Goal: Task Accomplishment & Management: Manage account settings

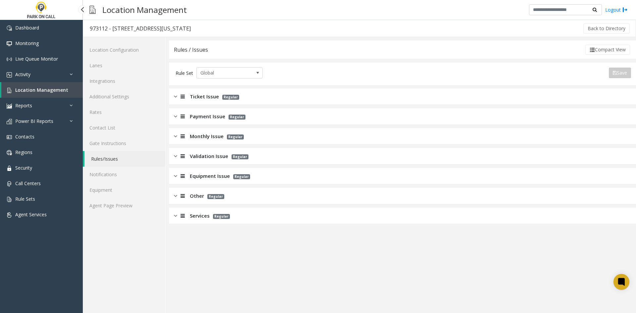
click at [41, 95] on link "Location Management" at bounding box center [42, 90] width 82 height 16
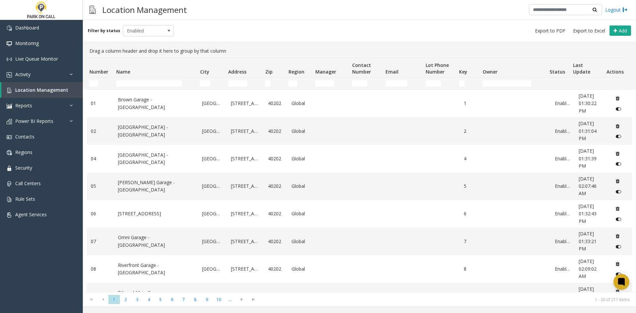
click at [144, 87] on td "Name Filter" at bounding box center [155, 84] width 83 height 12
click at [144, 86] on input "Name Filter" at bounding box center [149, 83] width 66 height 7
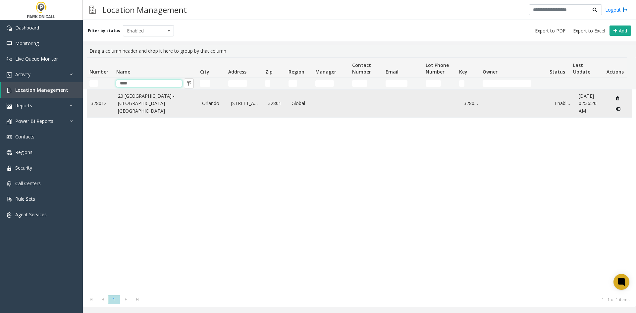
type input "****"
click at [134, 99] on link "20 [GEOGRAPHIC_DATA] - [GEOGRAPHIC_DATA] [GEOGRAPHIC_DATA]" at bounding box center [156, 103] width 77 height 22
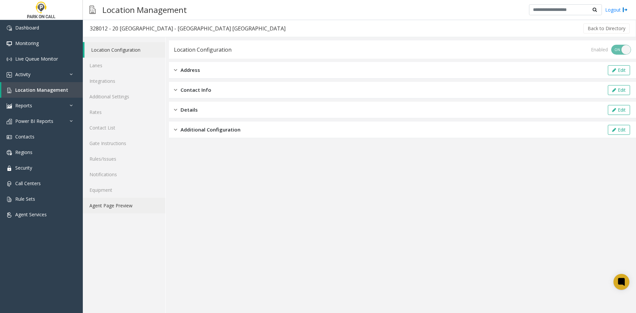
click at [115, 203] on link "Agent Page Preview" at bounding box center [124, 206] width 83 height 16
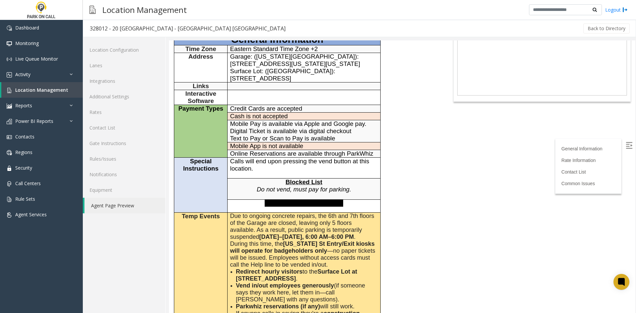
scroll to position [133, 0]
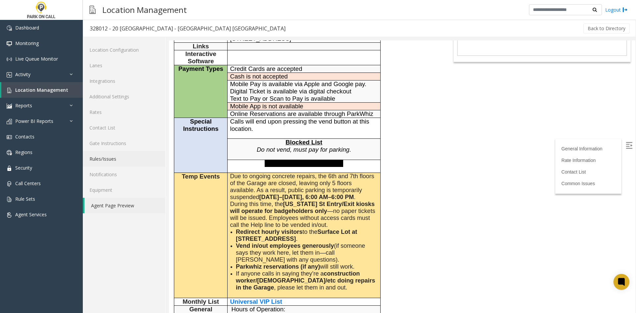
click at [111, 161] on link "Rules/Issues" at bounding box center [124, 159] width 83 height 16
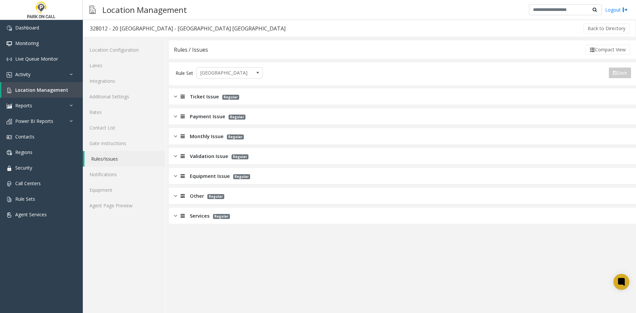
drag, startPoint x: 185, startPoint y: 217, endPoint x: 206, endPoint y: 206, distance: 23.1
click at [186, 217] on div at bounding box center [181, 216] width 9 height 8
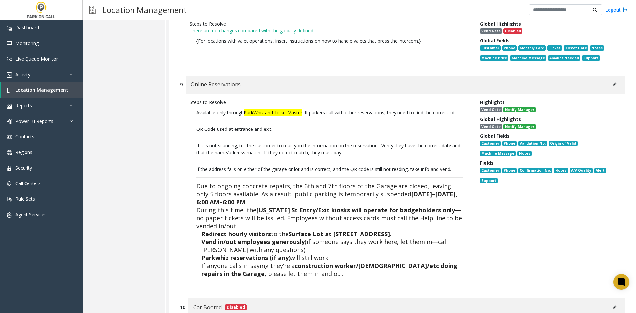
scroll to position [1074, 0]
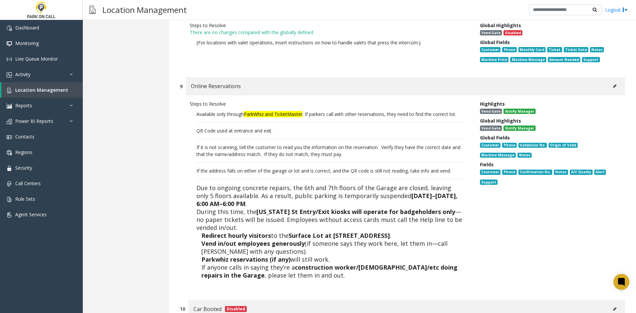
click at [610, 81] on button at bounding box center [615, 86] width 11 height 10
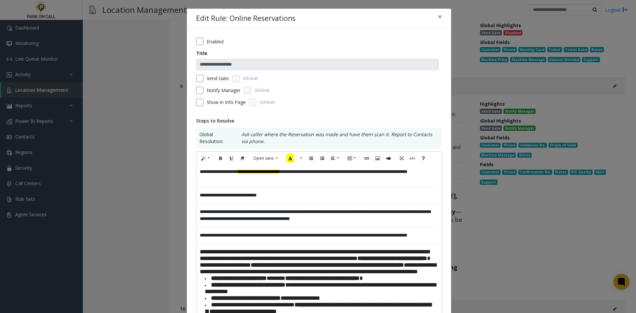
drag, startPoint x: 305, startPoint y: 174, endPoint x: 333, endPoint y: 166, distance: 28.9
click at [305, 173] on div "**********" at bounding box center [319, 175] width 239 height 14
click at [267, 173] on font "**********" at bounding box center [258, 171] width 41 height 5
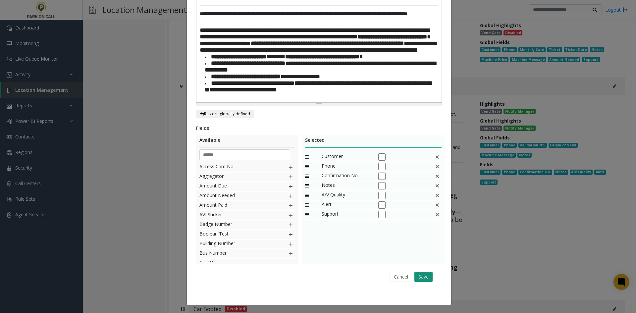
scroll to position [232, 0]
click at [424, 282] on button "Save" at bounding box center [423, 277] width 18 height 10
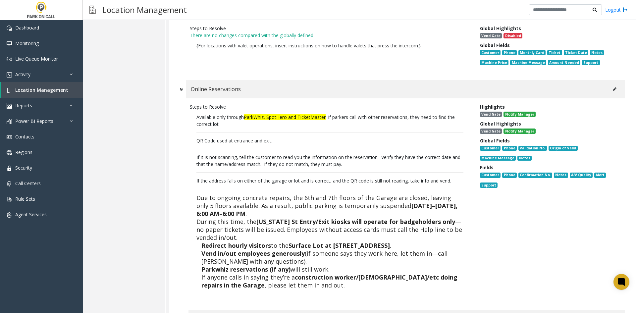
scroll to position [0, 0]
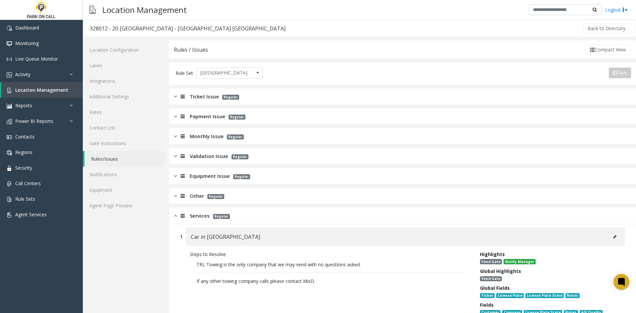
drag, startPoint x: 264, startPoint y: 243, endPoint x: 238, endPoint y: 11, distance: 233.4
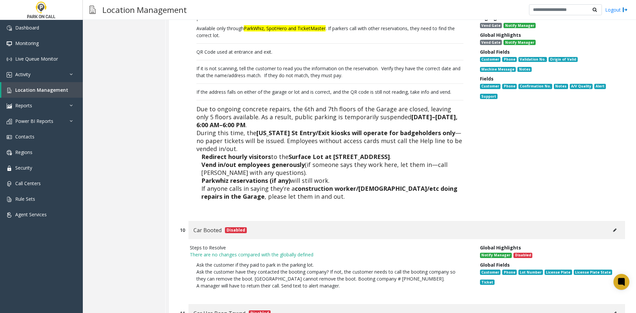
scroll to position [1060, 0]
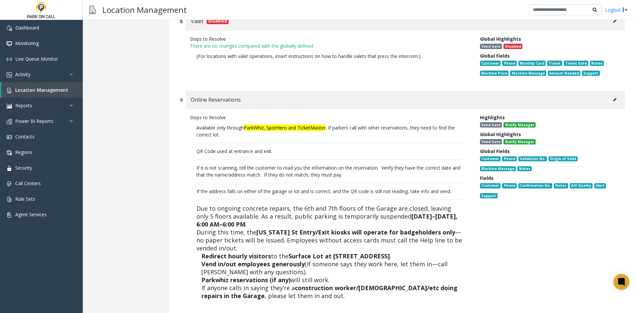
click at [610, 95] on button at bounding box center [615, 100] width 11 height 10
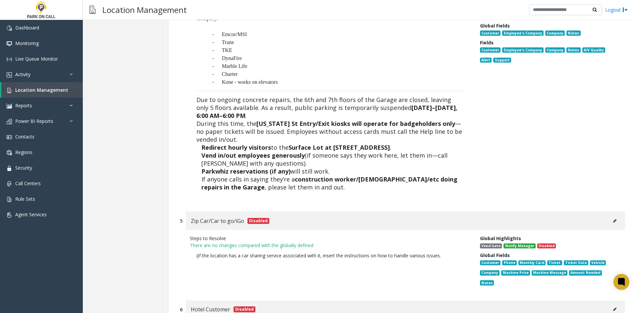
scroll to position [0, 0]
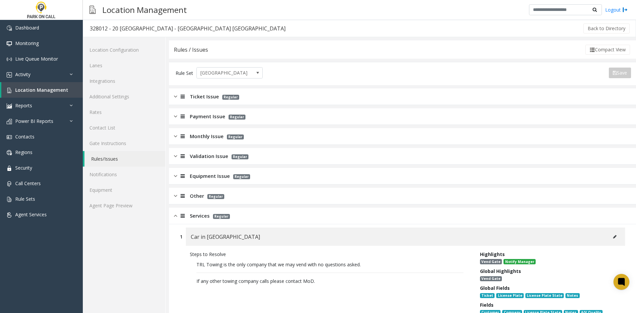
drag, startPoint x: 191, startPoint y: 208, endPoint x: 194, endPoint y: 71, distance: 137.6
click at [152, 210] on link "Agent Page Preview" at bounding box center [124, 206] width 83 height 16
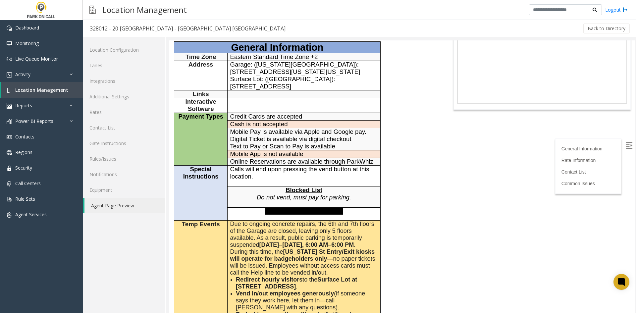
scroll to position [99, 0]
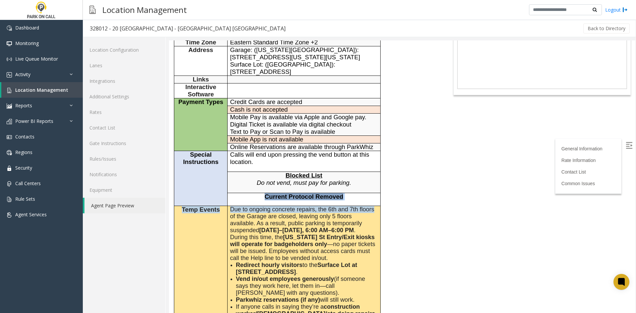
drag, startPoint x: 257, startPoint y: 170, endPoint x: 377, endPoint y: 178, distance: 119.9
click at [377, 178] on tbody "General Information Time Zone Eastern Standard Time Zone +2 Address Garage: ([U…" at bounding box center [277, 201] width 206 height 349
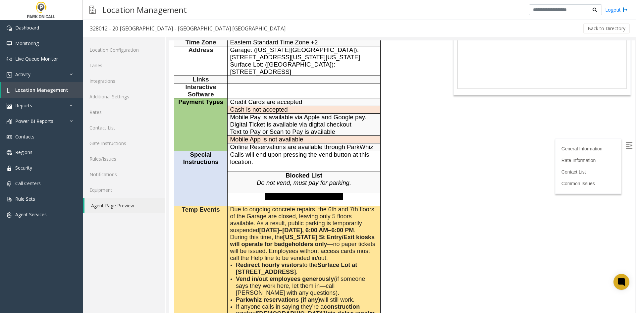
click at [370, 206] on p "Due to ongoing concrete repairs, the 6th and 7th floors of the Garage are close…" at bounding box center [304, 220] width 148 height 28
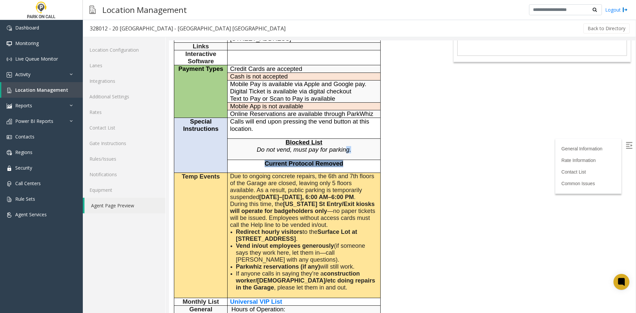
drag, startPoint x: 347, startPoint y: 131, endPoint x: 354, endPoint y: 140, distance: 11.9
click at [354, 140] on tbody "General Information Time Zone Eastern Standard Time Zone +2 Address Garage: ([U…" at bounding box center [277, 168] width 206 height 349
click at [354, 160] on td "Current Protocol Removed" at bounding box center [304, 166] width 153 height 13
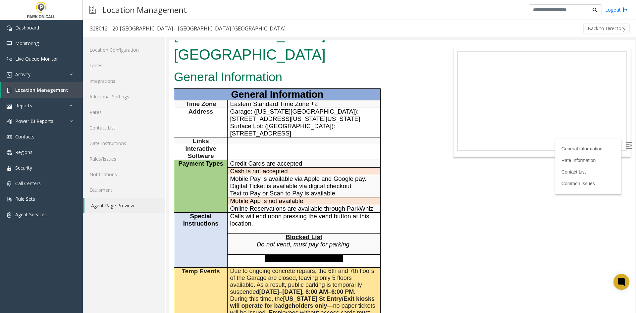
scroll to position [33, 0]
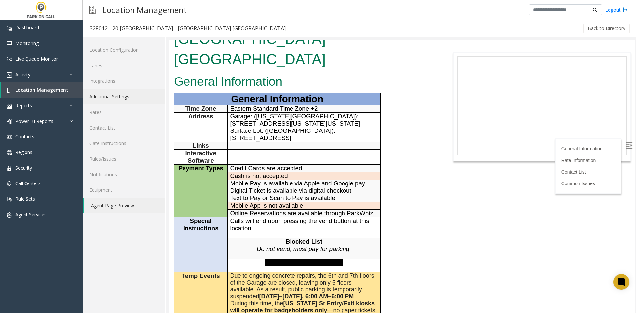
click at [136, 97] on link "Additional Settings" at bounding box center [124, 97] width 83 height 16
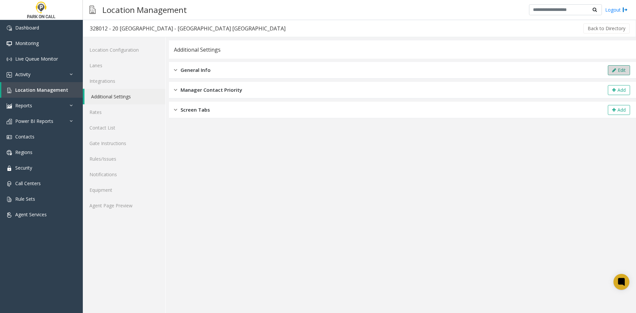
click at [620, 71] on button "Edit" at bounding box center [619, 70] width 22 height 10
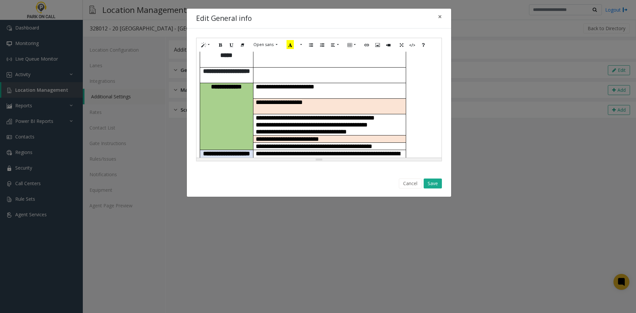
scroll to position [99, 0]
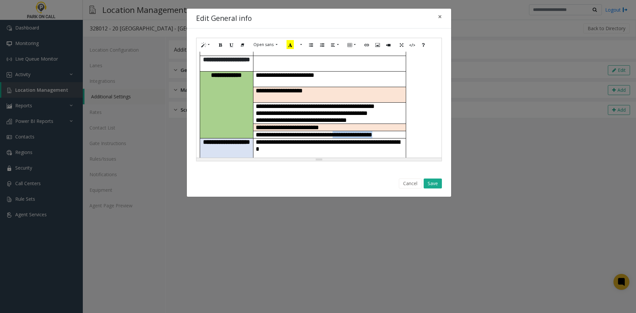
drag, startPoint x: 340, startPoint y: 103, endPoint x: 352, endPoint y: 92, distance: 16.9
click at [352, 131] on p "**********" at bounding box center [330, 134] width 148 height 7
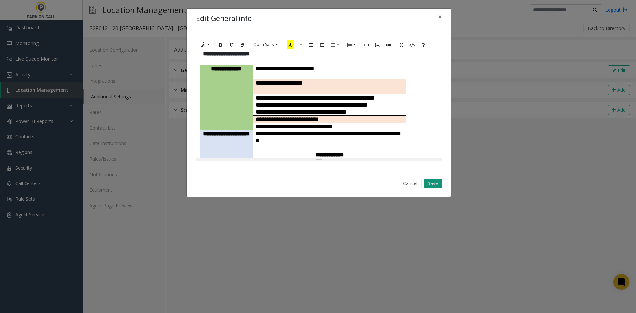
click at [426, 181] on button "Save" at bounding box center [433, 184] width 18 height 10
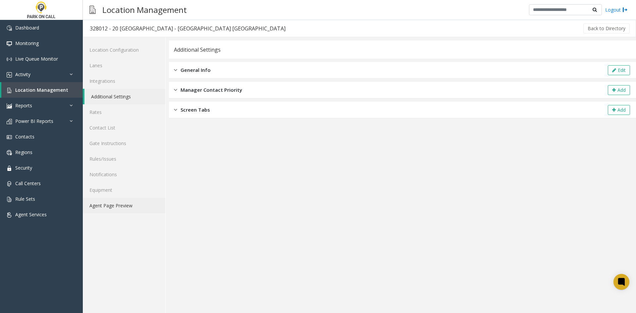
click at [133, 201] on link "Agent Page Preview" at bounding box center [124, 206] width 83 height 16
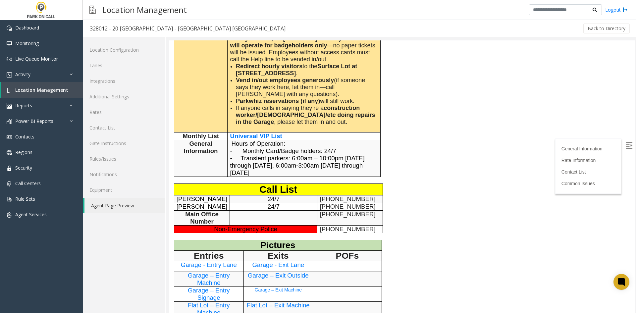
scroll to position [464, 0]
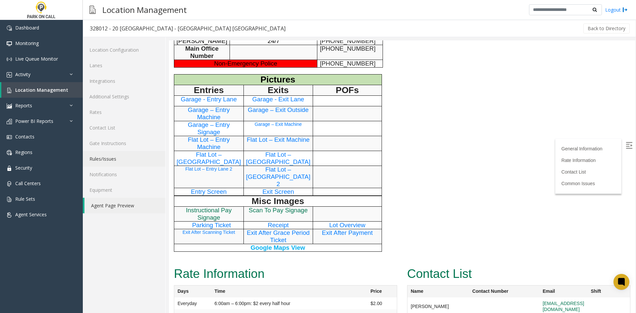
click at [99, 164] on link "Rules/Issues" at bounding box center [124, 159] width 83 height 16
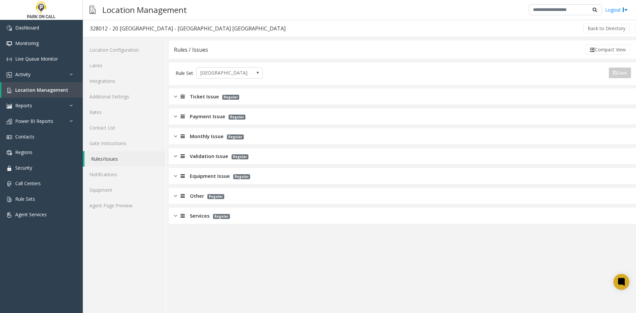
click at [186, 223] on div "Services Regular" at bounding box center [402, 216] width 467 height 17
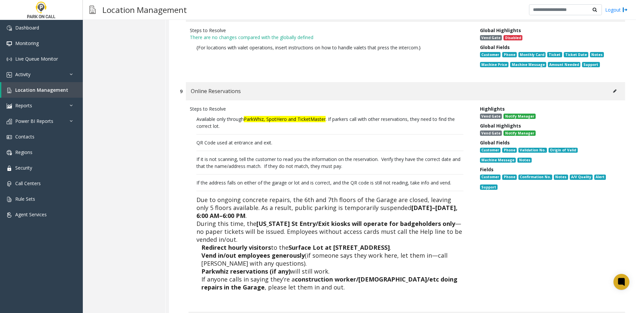
scroll to position [1027, 0]
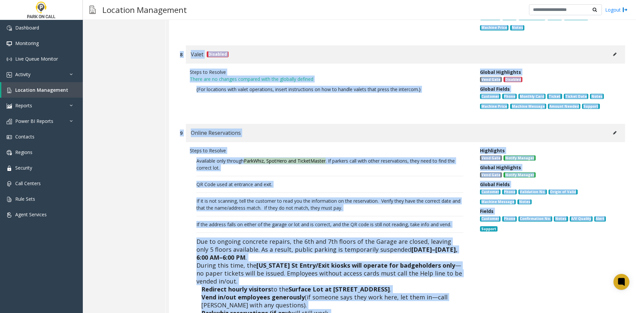
drag, startPoint x: 474, startPoint y: 242, endPoint x: 161, endPoint y: 180, distance: 318.9
click at [186, 182] on div "Steps to Resolve Available only through ParkWhiz, SpotHero and TicketMaster . I…" at bounding box center [330, 244] width 290 height 195
click at [190, 147] on div "Steps to Resolve Available only through ParkWhiz, SpotHero and TicketMaster . I…" at bounding box center [330, 244] width 290 height 195
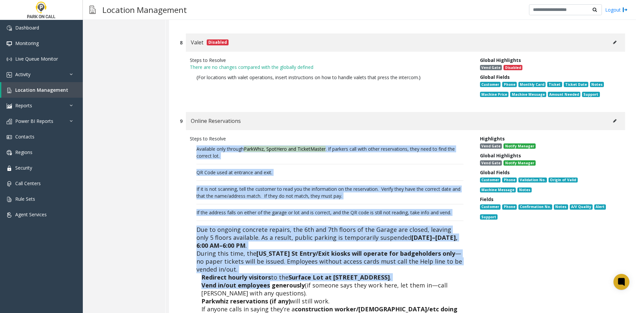
scroll to position [1060, 0]
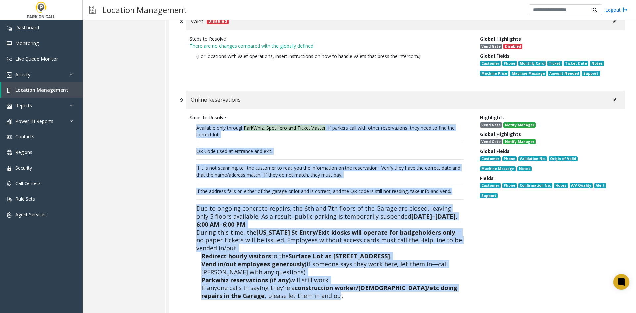
drag, startPoint x: 193, startPoint y: 132, endPoint x: 295, endPoint y: 284, distance: 183.3
click at [295, 284] on div "Steps to Resolve Available only through ParkWhiz, SpotHero and TicketMaster . I…" at bounding box center [402, 211] width 445 height 205
drag, startPoint x: 302, startPoint y: 273, endPoint x: 194, endPoint y: 100, distance: 204.3
click at [194, 121] on p "Available only through ParkWhiz, SpotHero and TicketMaster . If parkers call wi…" at bounding box center [330, 215] width 280 height 188
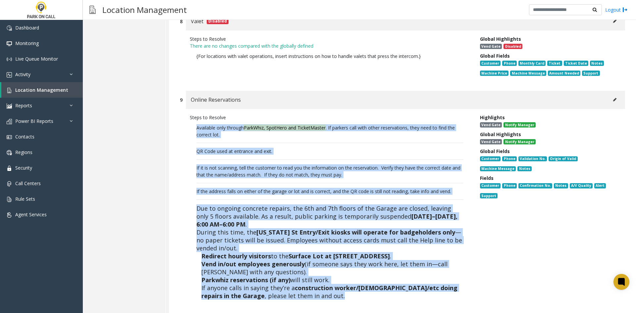
click at [194, 121] on p "Available only through ParkWhiz, SpotHero and TicketMaster . If parkers call wi…" at bounding box center [330, 215] width 280 height 188
drag, startPoint x: 194, startPoint y: 100, endPoint x: 301, endPoint y: 279, distance: 208.3
click at [301, 279] on p "Available only through ParkWhiz, SpotHero and TicketMaster . If parkers call wi…" at bounding box center [330, 215] width 280 height 188
drag, startPoint x: 301, startPoint y: 279, endPoint x: 185, endPoint y: 97, distance: 215.5
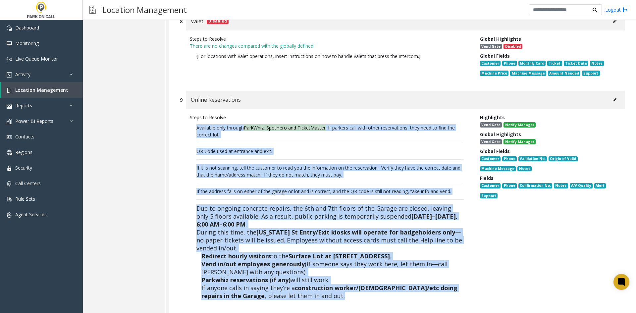
click at [185, 114] on div "Steps to Resolve Available only through ParkWhiz, SpotHero and TicketMaster . I…" at bounding box center [330, 211] width 290 height 195
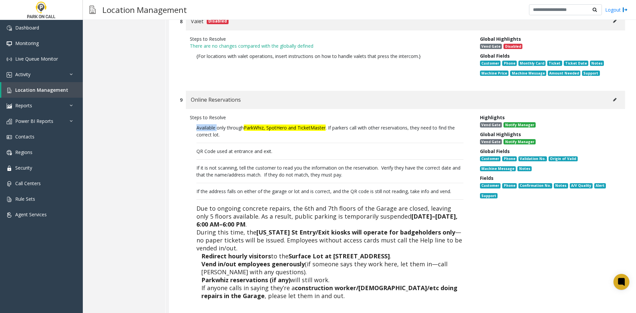
click at [185, 114] on div "Steps to Resolve Available only through ParkWhiz, SpotHero and TicketMaster . I…" at bounding box center [330, 211] width 290 height 195
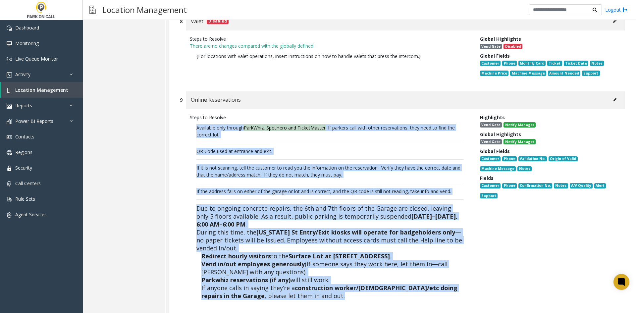
drag, startPoint x: 185, startPoint y: 97, endPoint x: 323, endPoint y: 272, distance: 223.2
click at [323, 272] on div "Steps to Resolve Available only through ParkWhiz, SpotHero and TicketMaster . I…" at bounding box center [330, 211] width 290 height 195
click at [323, 272] on p "Available only through ParkWhiz, SpotHero and TicketMaster . If parkers call wi…" at bounding box center [330, 215] width 280 height 188
drag, startPoint x: 323, startPoint y: 272, endPoint x: 188, endPoint y: 99, distance: 219.7
click at [188, 114] on div "Steps to Resolve Available only through ParkWhiz, SpotHero and TicketMaster . I…" at bounding box center [330, 211] width 290 height 195
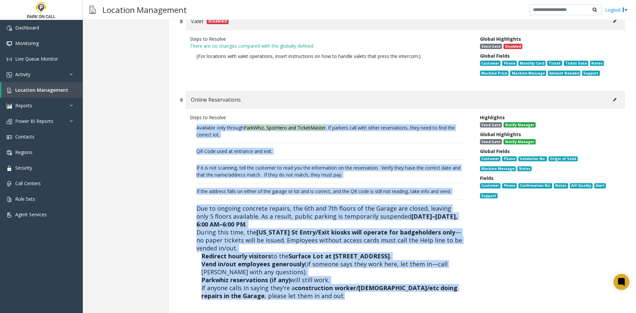
click at [188, 114] on div "Steps to Resolve Available only through ParkWhiz, SpotHero and TicketMaster . I…" at bounding box center [330, 211] width 290 height 195
drag, startPoint x: 188, startPoint y: 99, endPoint x: 313, endPoint y: 274, distance: 215.0
click at [313, 274] on div "Steps to Resolve Available only through ParkWhiz, SpotHero and TicketMaster . I…" at bounding box center [330, 211] width 290 height 195
click at [313, 274] on p "Available only through ParkWhiz, SpotHero and TicketMaster . If parkers call wi…" at bounding box center [330, 215] width 280 height 188
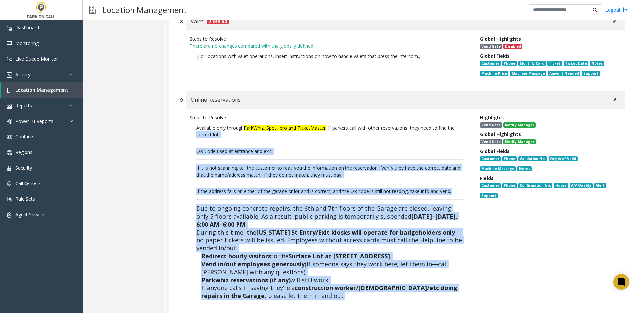
drag, startPoint x: 313, startPoint y: 274, endPoint x: 181, endPoint y: 103, distance: 215.8
click at [181, 109] on div "Steps to Resolve Available only through ParkWhiz, SpotHero and TicketMaster . I…" at bounding box center [402, 211] width 445 height 205
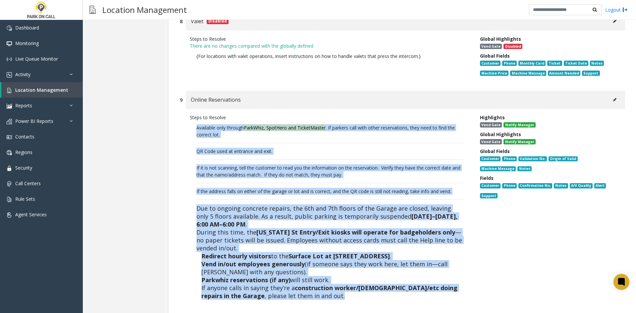
drag, startPoint x: 180, startPoint y: 100, endPoint x: 327, endPoint y: 273, distance: 226.8
click at [327, 273] on div "Steps to Resolve Available only through ParkWhiz, SpotHero and TicketMaster . I…" at bounding box center [402, 211] width 445 height 205
click at [327, 273] on p "Available only through ParkWhiz, SpotHero and TicketMaster . If parkers call wi…" at bounding box center [330, 215] width 280 height 188
drag, startPoint x: 327, startPoint y: 273, endPoint x: 186, endPoint y: 100, distance: 222.9
click at [186, 114] on div "Steps to Resolve Available only through ParkWhiz, SpotHero and TicketMaster . I…" at bounding box center [330, 211] width 290 height 195
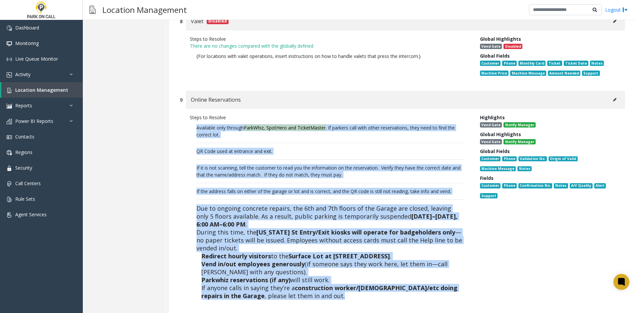
click at [186, 114] on div "Steps to Resolve Available only through ParkWhiz, SpotHero and TicketMaster . I…" at bounding box center [330, 211] width 290 height 195
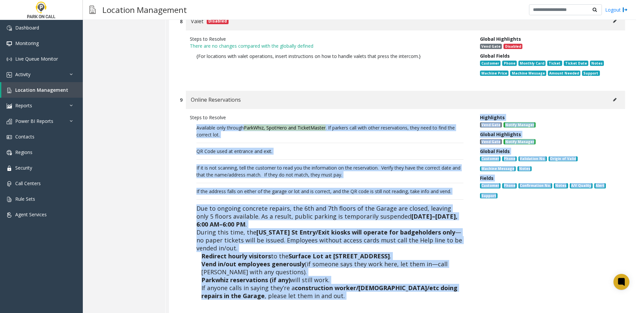
drag, startPoint x: 186, startPoint y: 100, endPoint x: 323, endPoint y: 281, distance: 226.5
click at [325, 285] on div "Steps to Resolve Available only through ParkWhiz, SpotHero and TicketMaster . I…" at bounding box center [402, 211] width 445 height 205
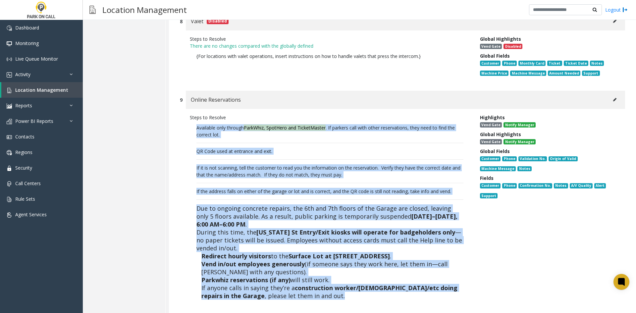
click at [323, 281] on p "Available only through ParkWhiz, SpotHero and TicketMaster . If parkers call wi…" at bounding box center [330, 215] width 280 height 188
drag, startPoint x: 323, startPoint y: 281, endPoint x: 178, endPoint y: 97, distance: 234.0
click at [178, 97] on div "9 Online Reservations Steps to Resolve Available only through ParkWhiz, SpotHer…" at bounding box center [402, 202] width 455 height 223
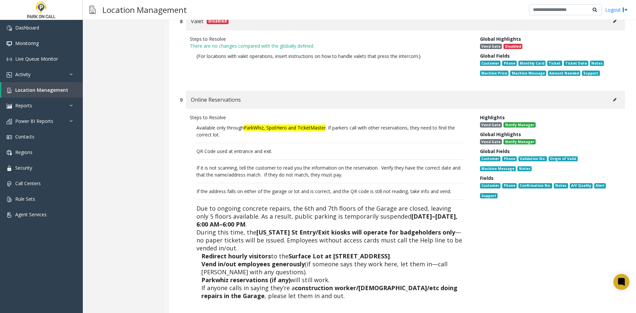
click at [610, 95] on button at bounding box center [615, 100] width 11 height 10
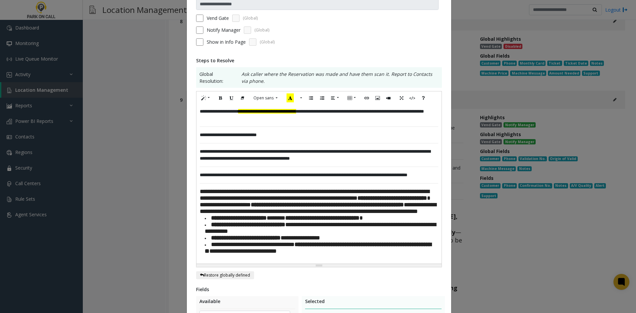
scroll to position [66, 0]
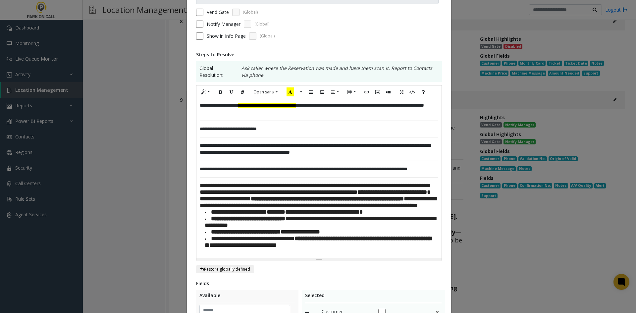
click at [258, 117] on div "**********" at bounding box center [318, 178] width 245 height 159
click at [258, 114] on div "**********" at bounding box center [319, 109] width 239 height 14
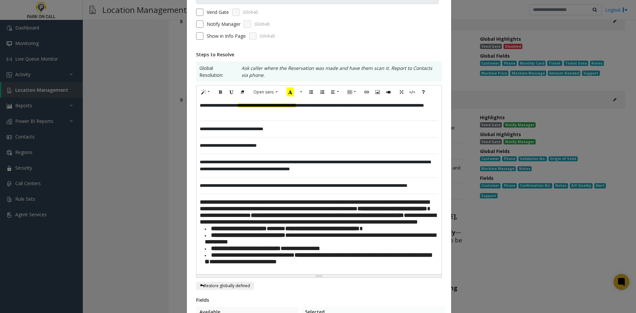
click at [288, 134] on div "**********" at bounding box center [318, 187] width 245 height 176
click at [291, 130] on div "**********" at bounding box center [319, 129] width 239 height 7
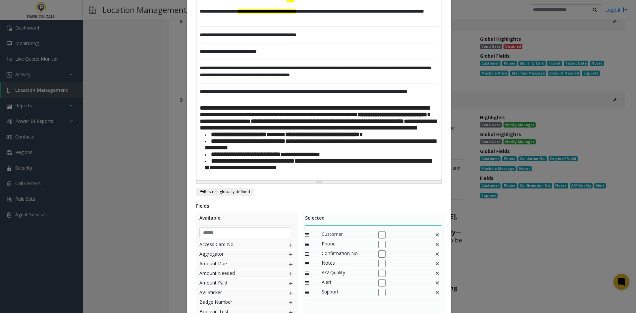
scroll to position [265, 0]
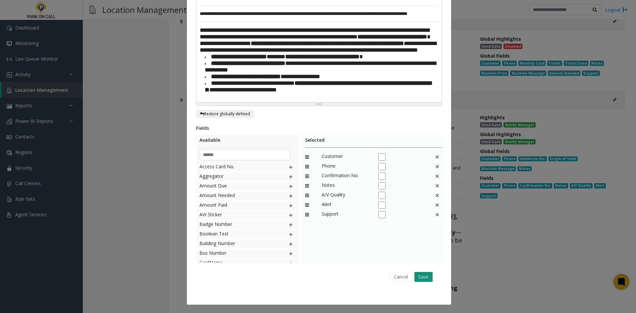
click at [423, 282] on button "Save" at bounding box center [423, 277] width 18 height 10
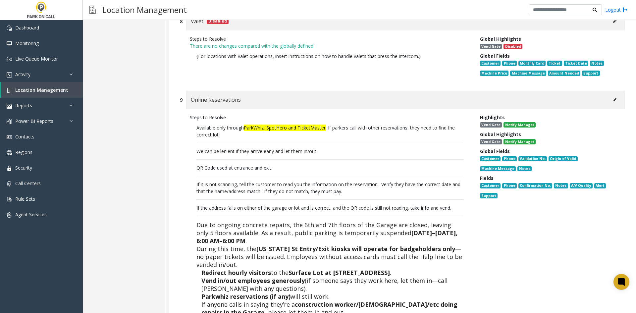
click at [611, 95] on button at bounding box center [615, 100] width 11 height 10
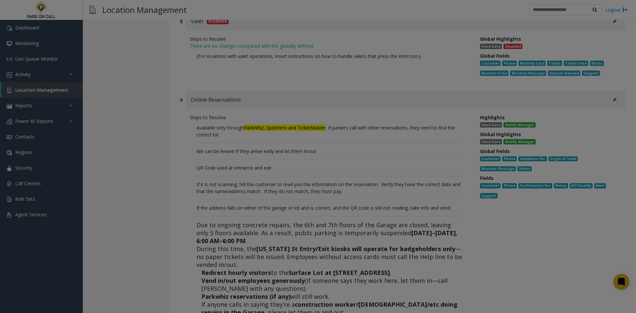
scroll to position [0, 0]
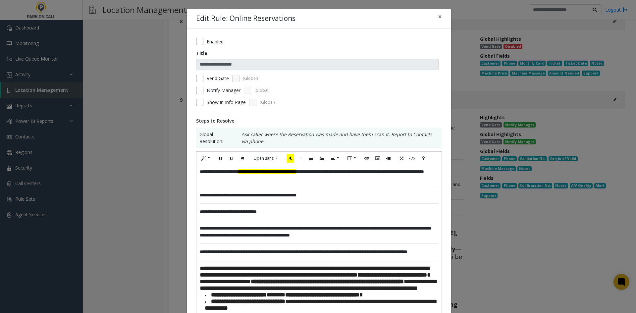
click at [264, 194] on div "**********" at bounding box center [319, 195] width 239 height 7
drag, startPoint x: 347, startPoint y: 196, endPoint x: 275, endPoint y: 197, distance: 72.2
click at [275, 197] on div "**********" at bounding box center [319, 195] width 239 height 7
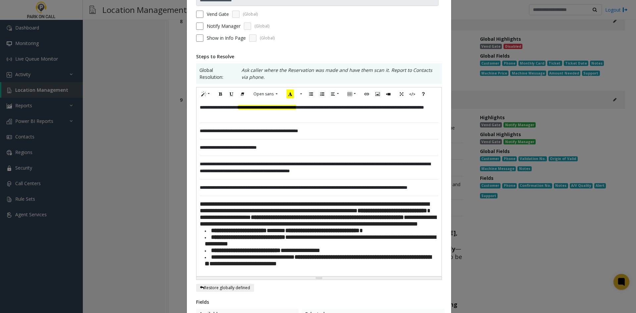
scroll to position [66, 0]
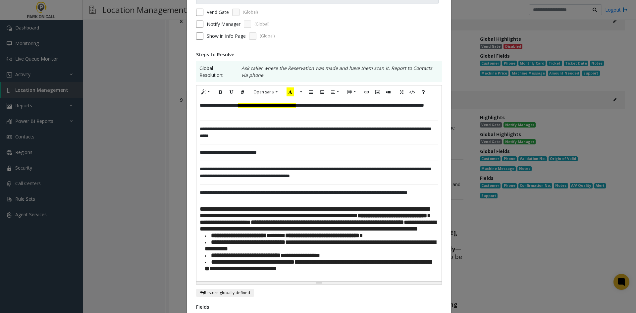
click at [250, 139] on div "**********" at bounding box center [319, 133] width 239 height 14
click at [281, 141] on div "**********" at bounding box center [318, 190] width 245 height 183
click at [281, 139] on div "**********" at bounding box center [319, 133] width 239 height 14
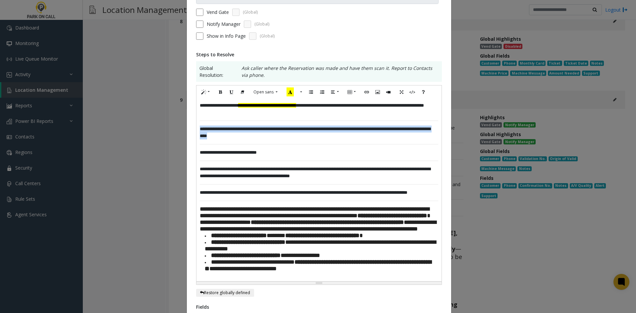
drag, startPoint x: 276, startPoint y: 138, endPoint x: 182, endPoint y: 125, distance: 94.7
click at [182, 125] on div "**********" at bounding box center [318, 156] width 636 height 313
copy div "**********"
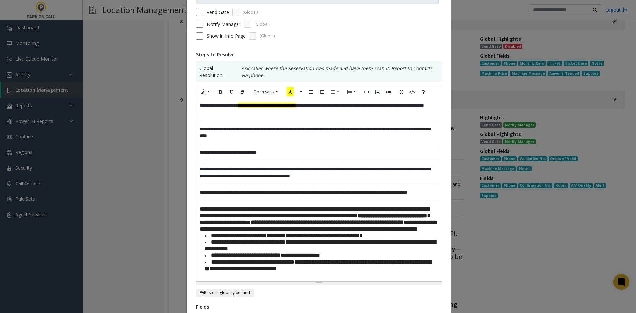
click at [289, 153] on div "**********" at bounding box center [319, 152] width 239 height 7
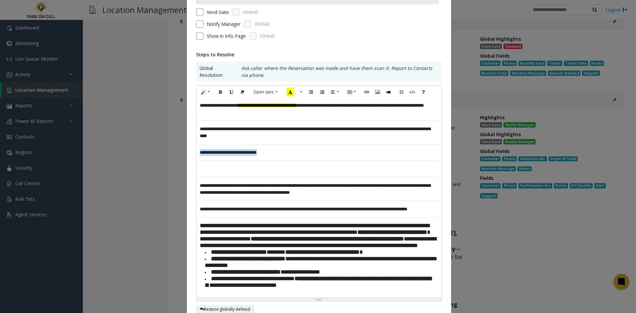
click at [285, 155] on div "**********" at bounding box center [319, 152] width 239 height 7
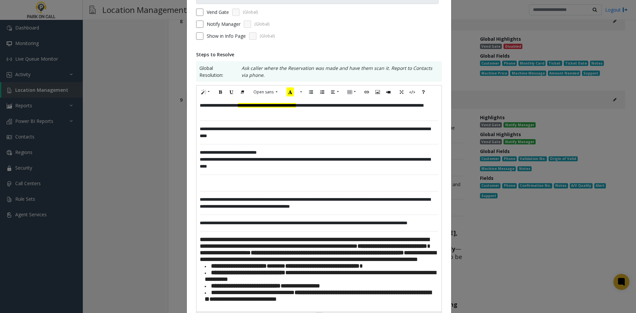
click at [220, 182] on div at bounding box center [319, 183] width 239 height 7
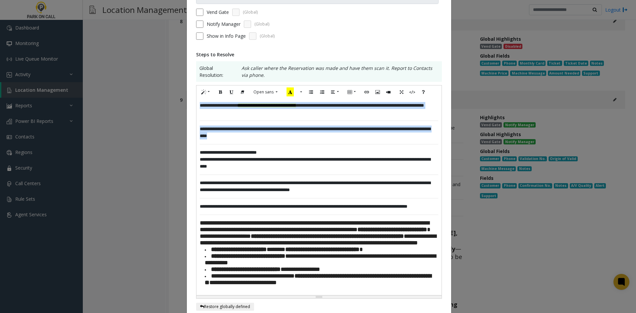
drag, startPoint x: 272, startPoint y: 138, endPoint x: 198, endPoint y: 120, distance: 75.8
click at [198, 120] on div "**********" at bounding box center [318, 197] width 245 height 196
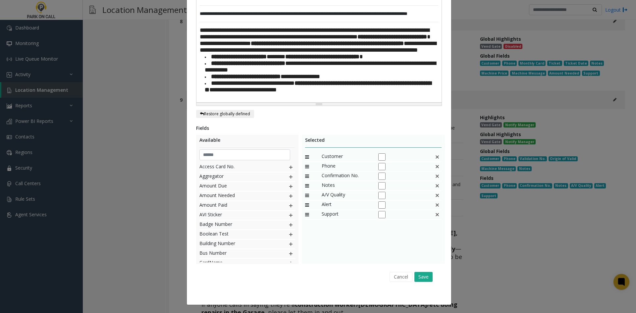
scroll to position [272, 0]
click at [417, 278] on button "Save" at bounding box center [423, 277] width 18 height 10
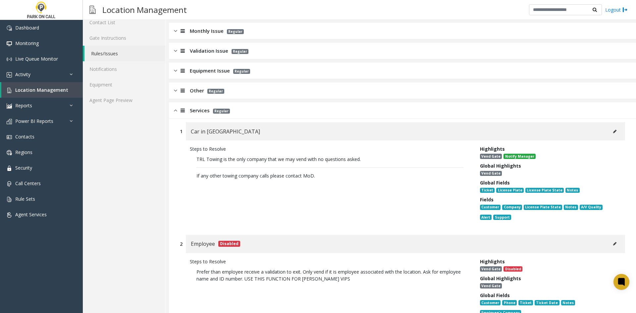
scroll to position [0, 0]
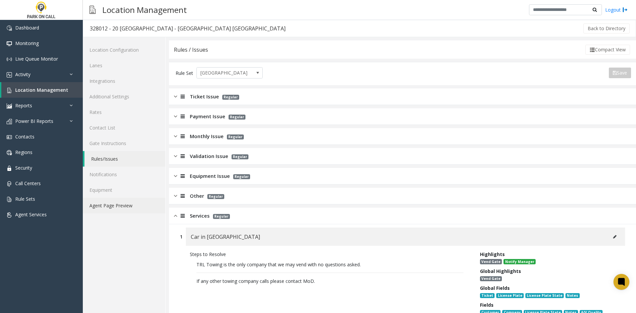
click at [109, 206] on link "Agent Page Preview" at bounding box center [124, 206] width 83 height 16
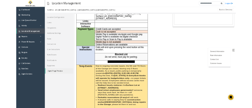
scroll to position [166, 0]
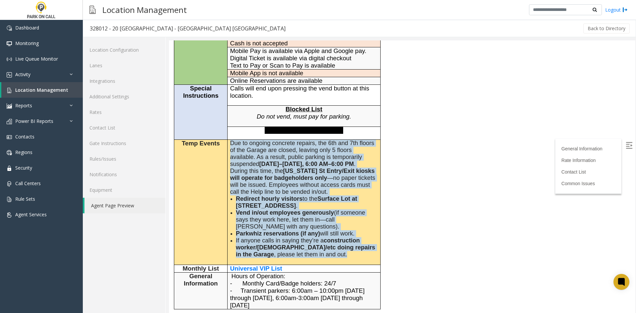
drag, startPoint x: 318, startPoint y: 225, endPoint x: 223, endPoint y: 126, distance: 137.3
click at [223, 139] on tr "Temp Events Due to ongoing concrete repairs, the 6th and 7th floors of the Gara…" at bounding box center [277, 201] width 206 height 125
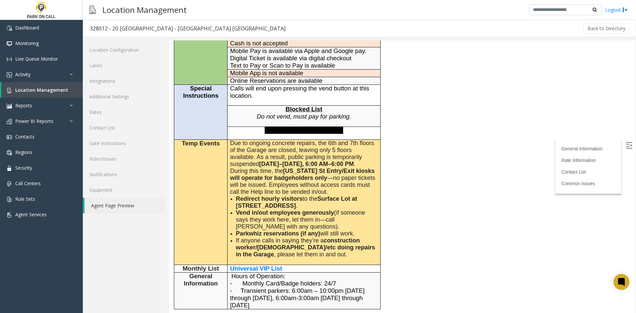
click at [432, 157] on div "General Information General Information Time Zone Eastern Standard Time Zone +2…" at bounding box center [305, 251] width 272 height 623
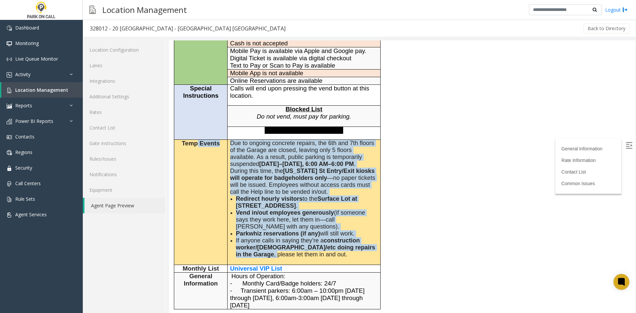
drag, startPoint x: 214, startPoint y: 198, endPoint x: 198, endPoint y: 170, distance: 32.1
click at [198, 170] on tr "Temp Events Due to ongoing concrete repairs, the 6th and 7th floors of the Gara…" at bounding box center [277, 201] width 206 height 125
click at [198, 170] on td "Temp Events" at bounding box center [200, 201] width 53 height 125
